Goal: Navigation & Orientation: Understand site structure

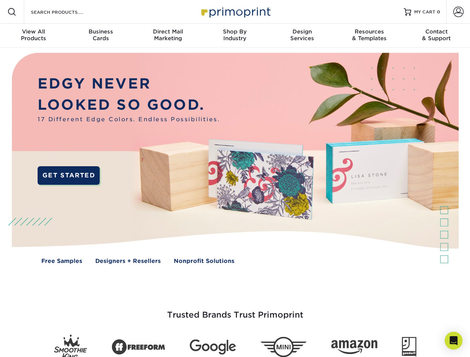
click at [235, 179] on img at bounding box center [234, 164] width 465 height 233
click at [12, 12] on span at bounding box center [11, 11] width 9 height 9
click at [458, 12] on span at bounding box center [458, 12] width 10 height 10
click at [33, 36] on div "View All Products" at bounding box center [33, 34] width 67 height 13
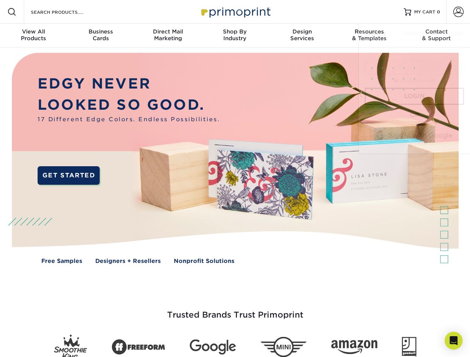
click at [100, 36] on div "Business Cards" at bounding box center [100, 34] width 67 height 13
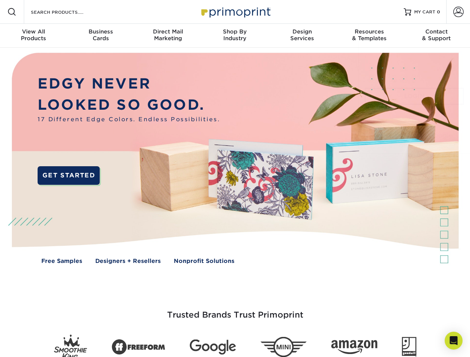
click at [168, 36] on div "Direct Mail Marketing" at bounding box center [167, 34] width 67 height 13
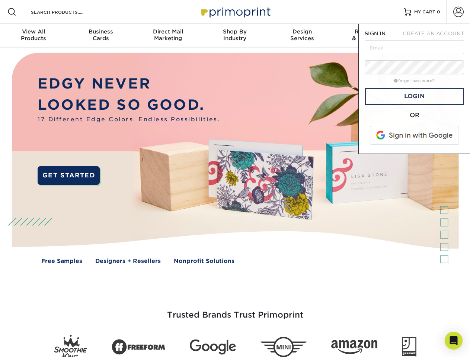
click at [235, 36] on div "Shop By Industry" at bounding box center [234, 34] width 67 height 13
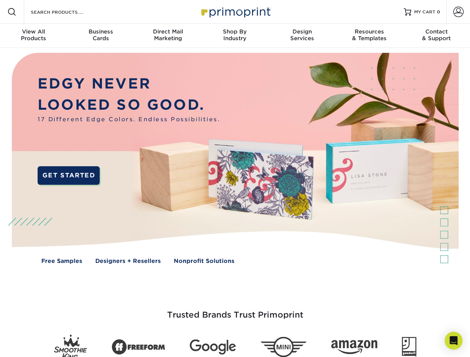
click at [302, 36] on div "Design Services" at bounding box center [302, 34] width 67 height 13
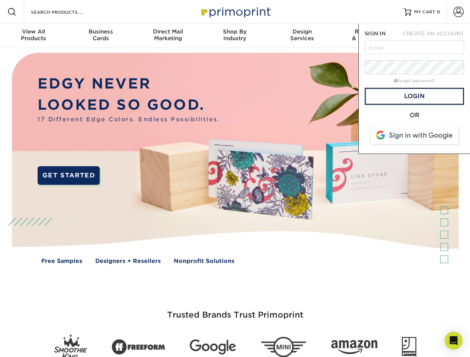
click at [369, 36] on span "SIGN IN" at bounding box center [375, 34] width 21 height 6
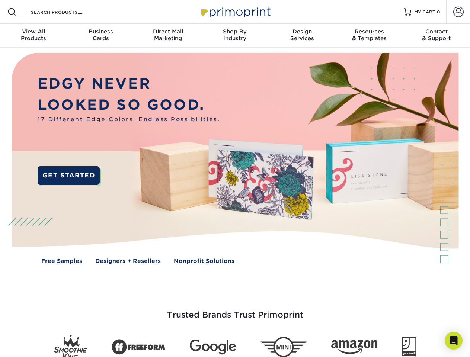
click at [437, 36] on div "Contact & Support" at bounding box center [436, 34] width 67 height 13
